Goal: Task Accomplishment & Management: Manage account settings

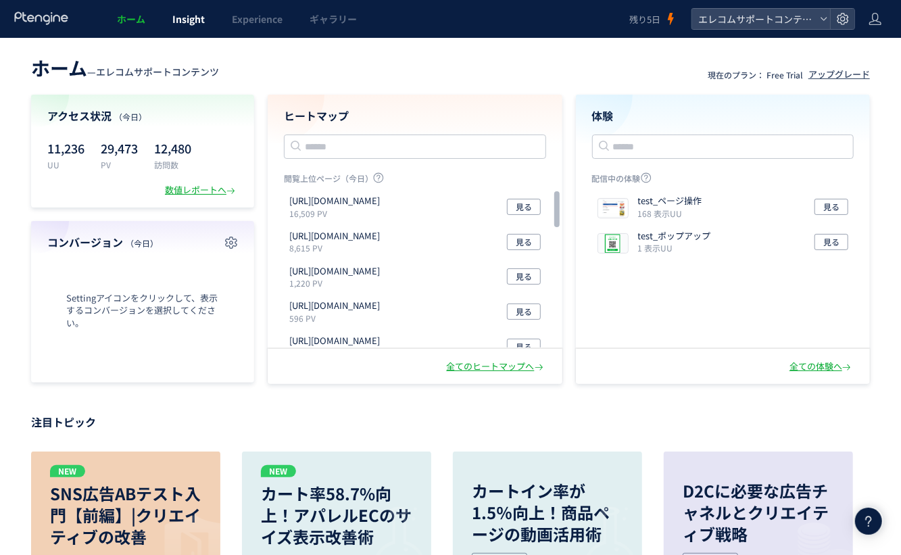
click at [178, 16] on span "Insight" at bounding box center [188, 19] width 32 height 14
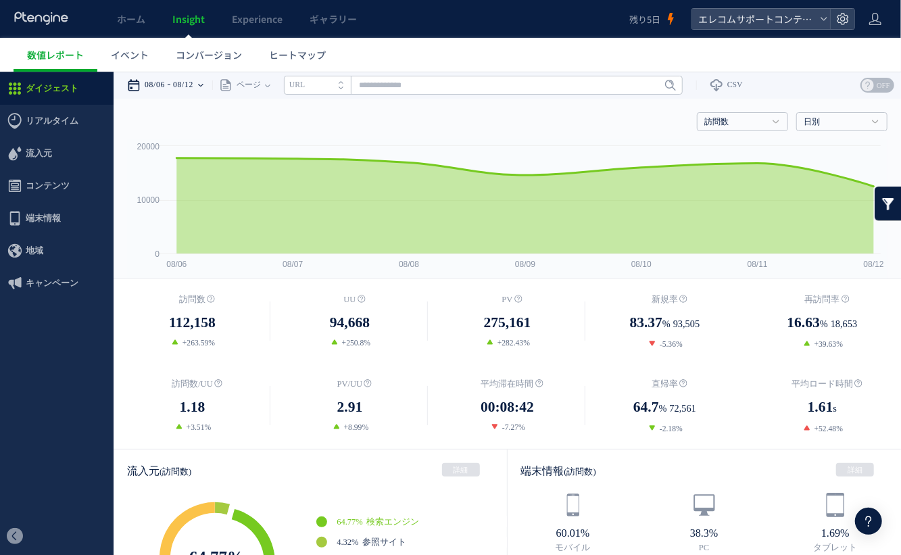
click at [182, 80] on time "08/12" at bounding box center [183, 84] width 20 height 27
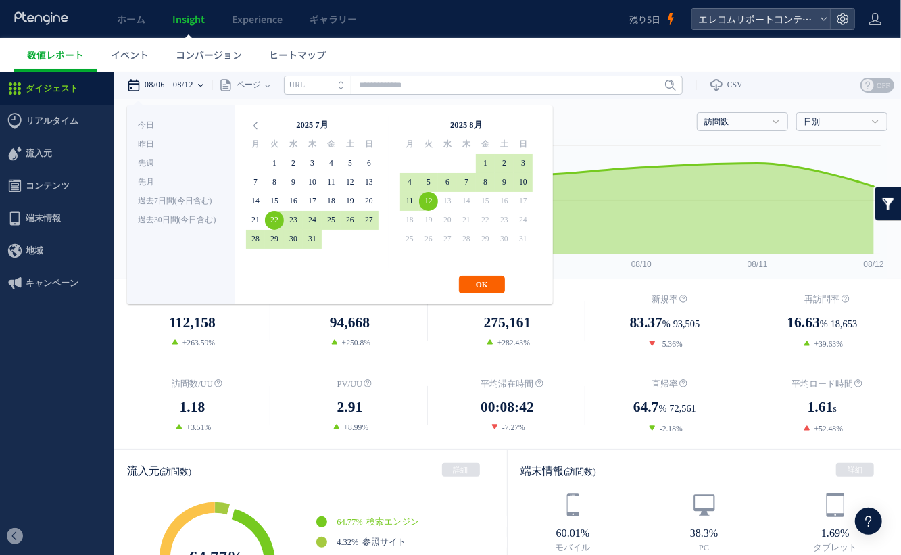
click at [477, 281] on button "OK" at bounding box center [482, 284] width 46 height 18
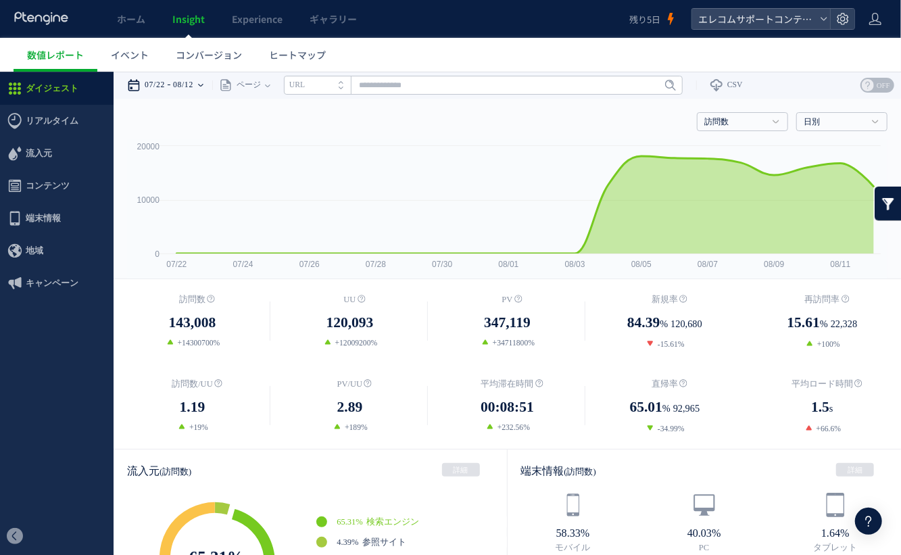
click at [193, 90] on time "08/12" at bounding box center [183, 84] width 20 height 27
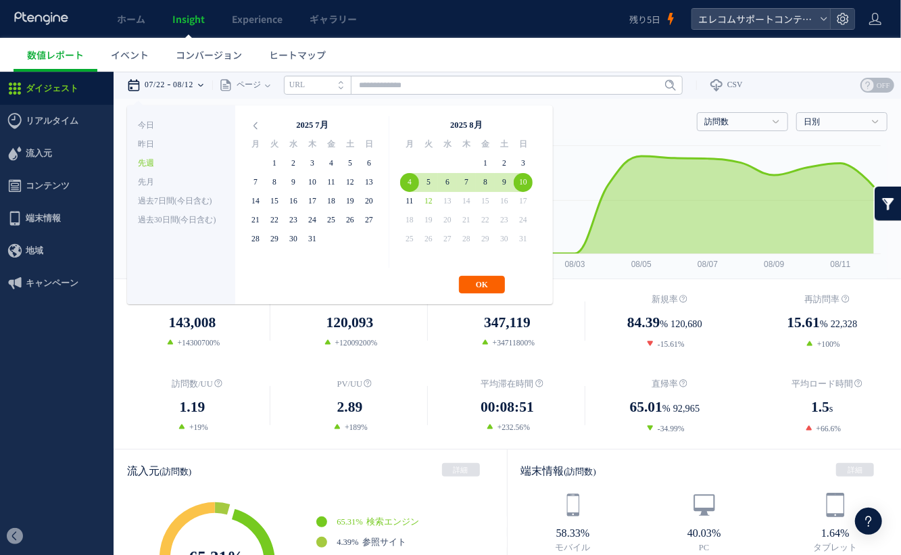
click at [479, 284] on button "OK" at bounding box center [482, 284] width 46 height 18
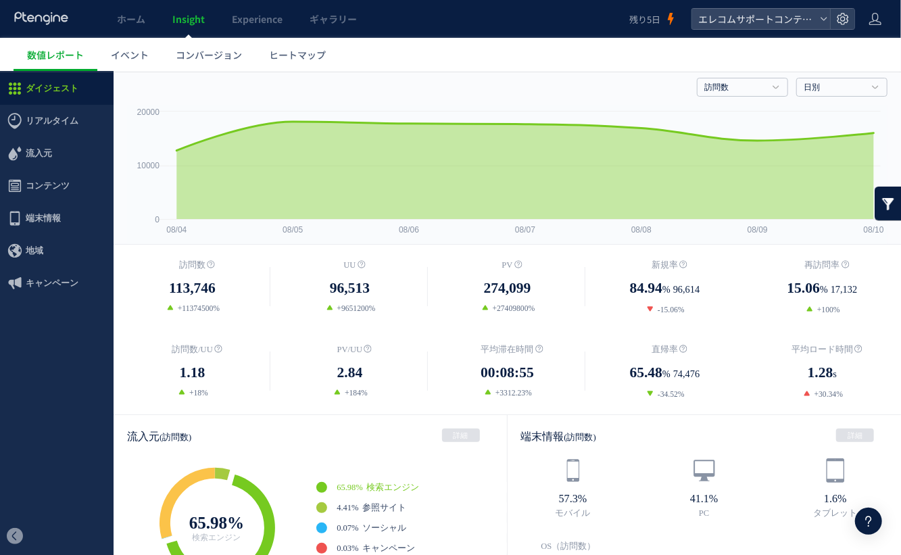
scroll to position [34, 0]
click at [262, 28] on link "Experience" at bounding box center [257, 19] width 78 height 38
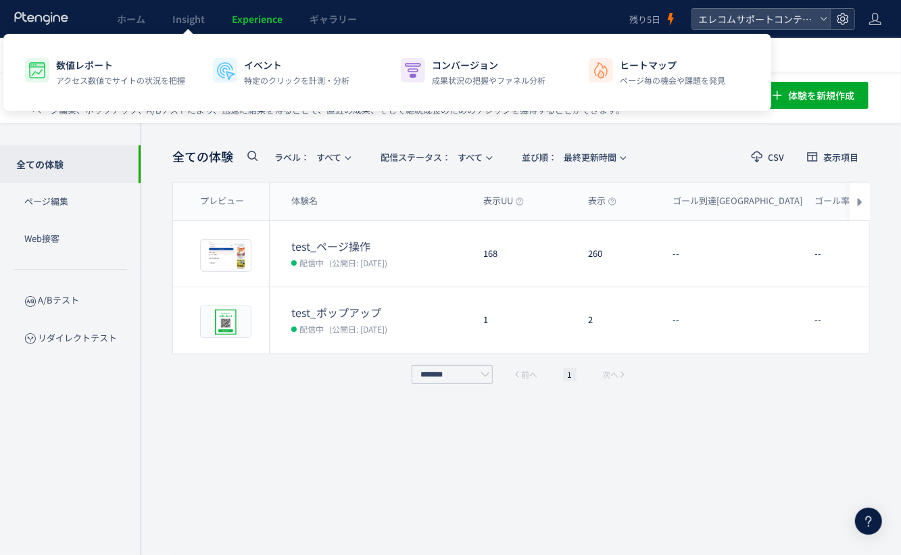
click at [845, 23] on icon at bounding box center [843, 19] width 14 height 14
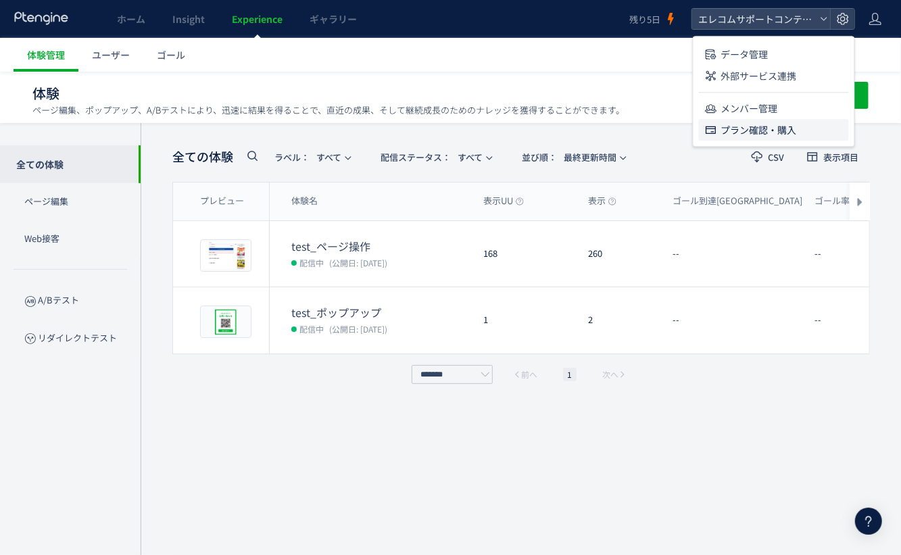
click at [785, 128] on span "プラン確認・購入" at bounding box center [759, 130] width 76 height 22
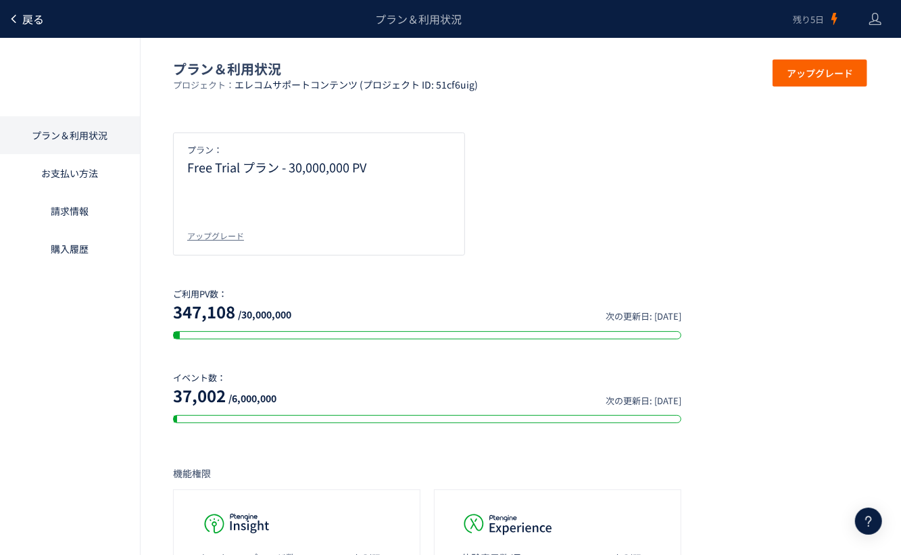
click at [39, 23] on span "戻る" at bounding box center [33, 19] width 22 height 16
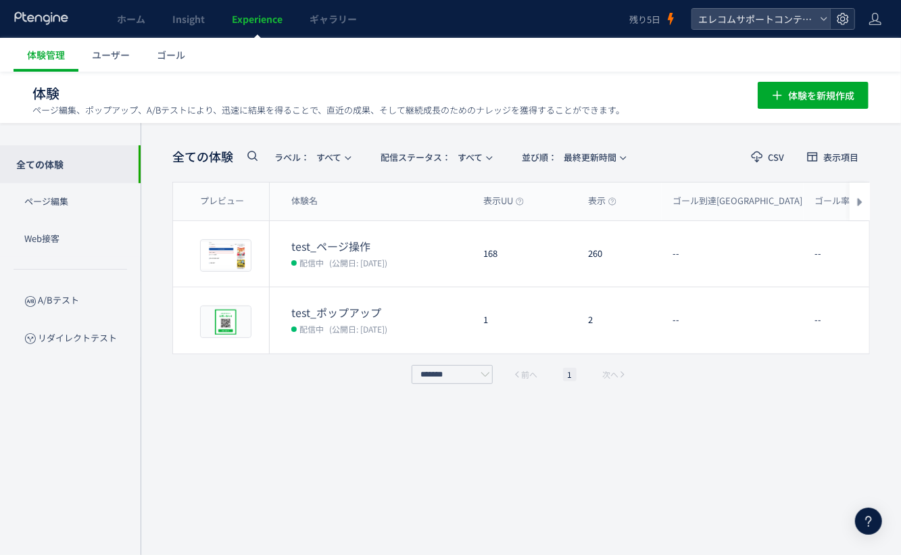
click at [845, 21] on icon at bounding box center [843, 19] width 14 height 14
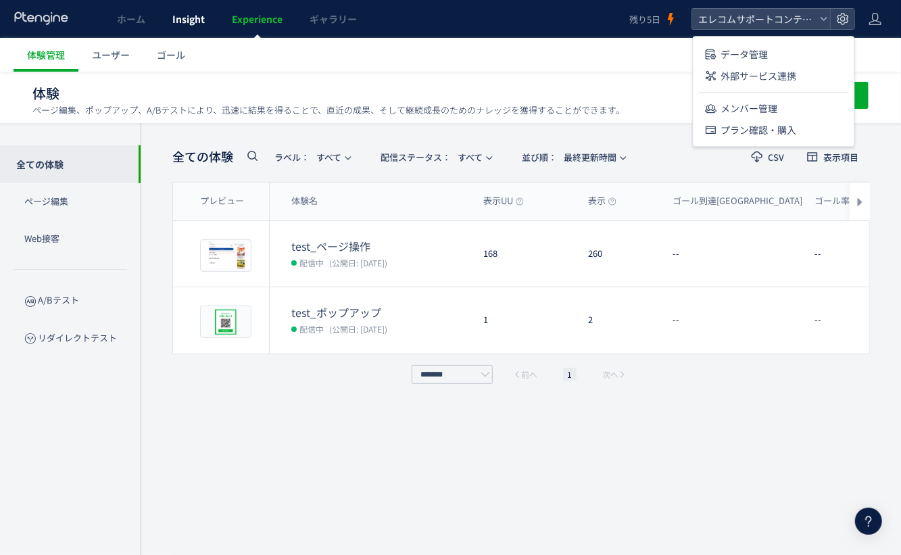
click at [200, 22] on span "Insight" at bounding box center [188, 19] width 32 height 14
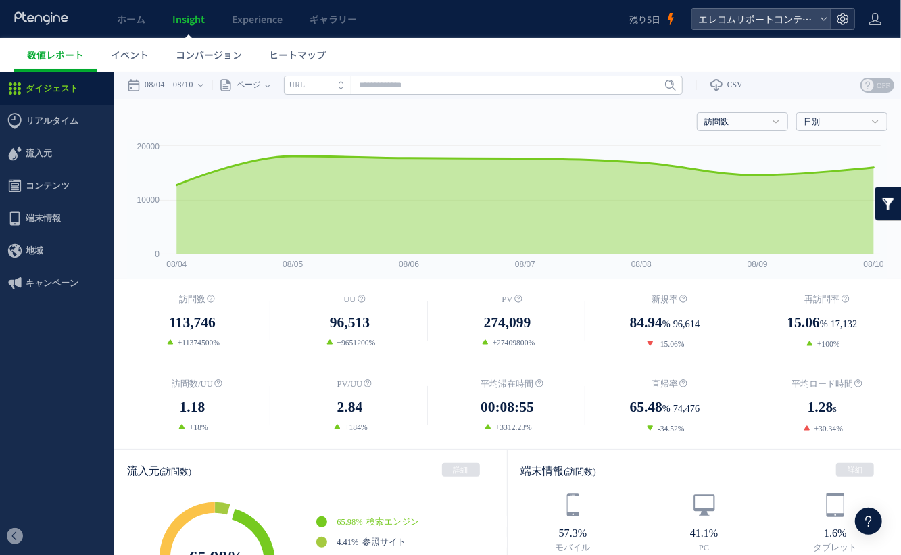
click at [846, 17] on icon at bounding box center [843, 19] width 14 height 14
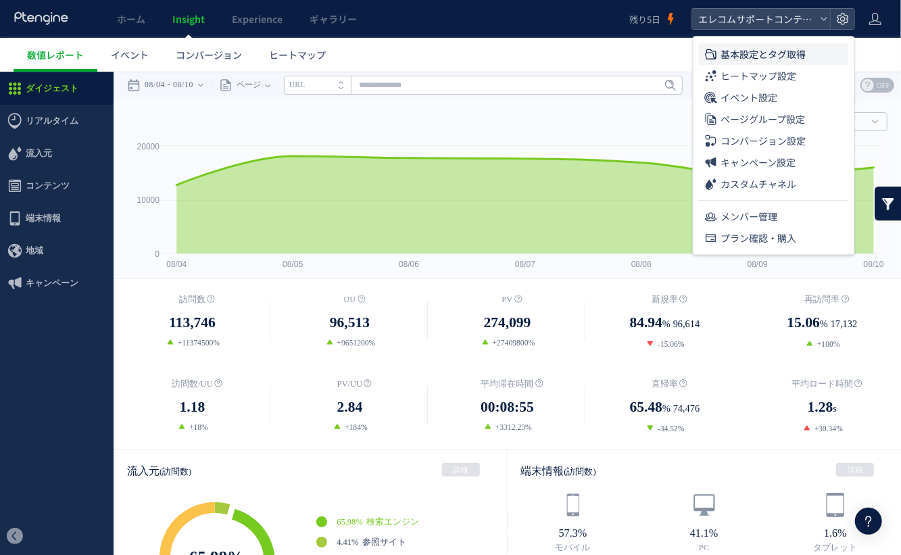
click at [814, 65] on li "基本設定とタグ取得" at bounding box center [774, 76] width 150 height 22
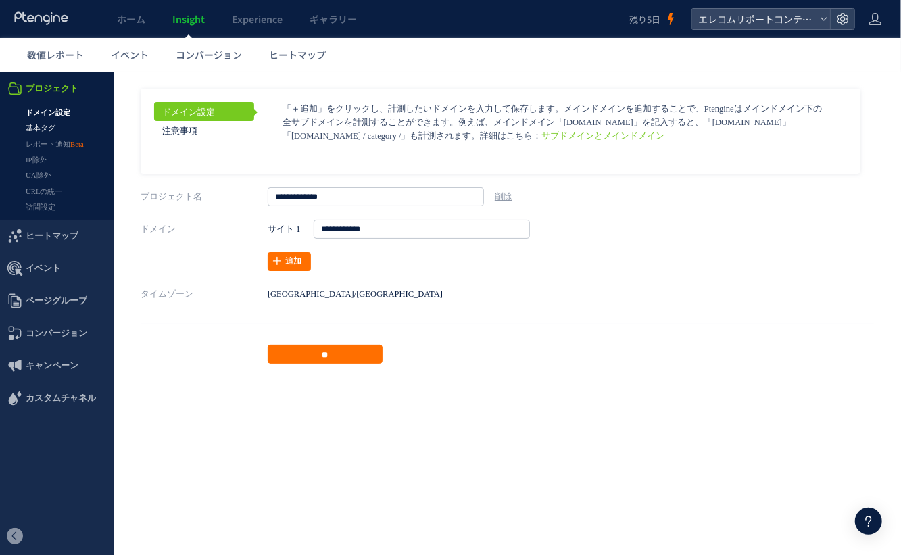
click at [55, 122] on link "基本タグ" at bounding box center [57, 128] width 114 height 16
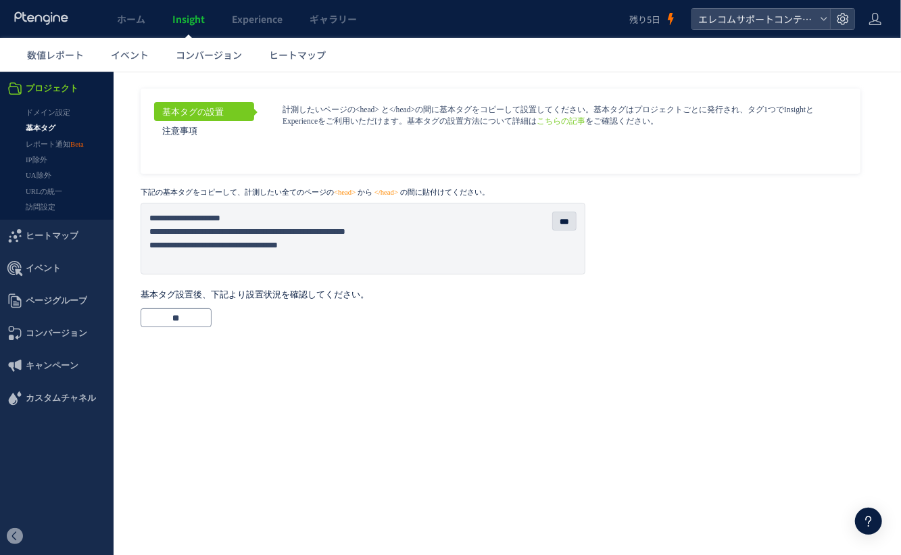
click at [55, 111] on link "ドメイン設定" at bounding box center [57, 112] width 114 height 16
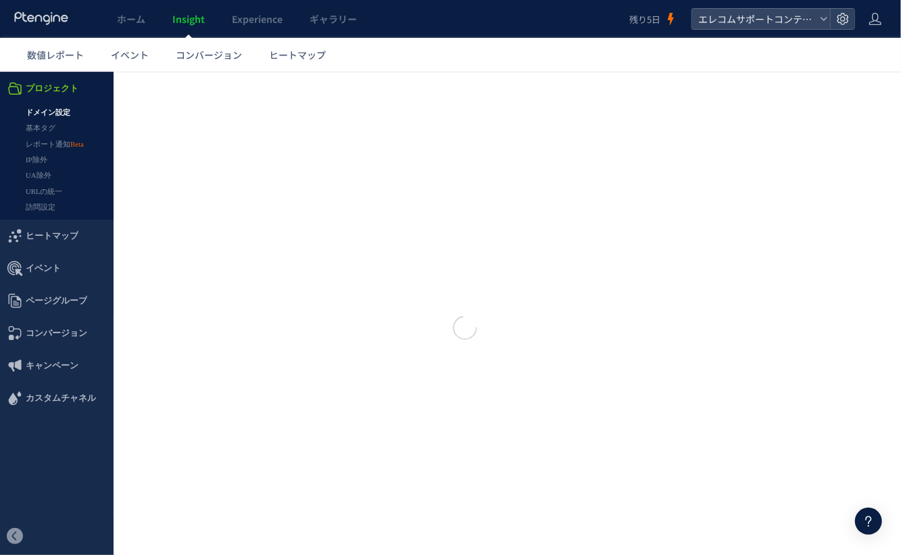
type input "**********"
